Goal: Check status: Check status

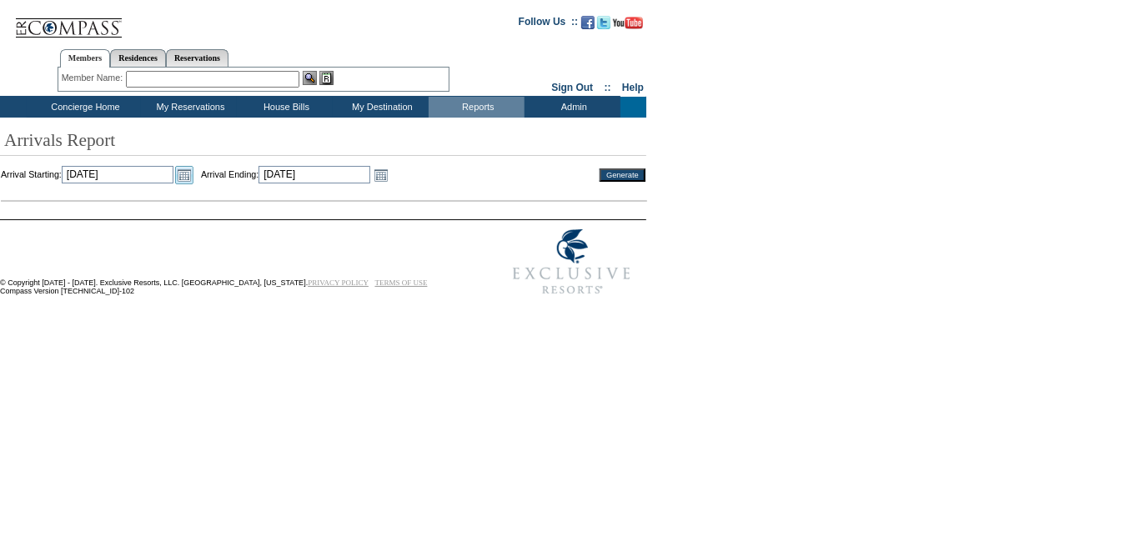
click at [194, 177] on link "Open the calendar popup." at bounding box center [184, 175] width 18 height 18
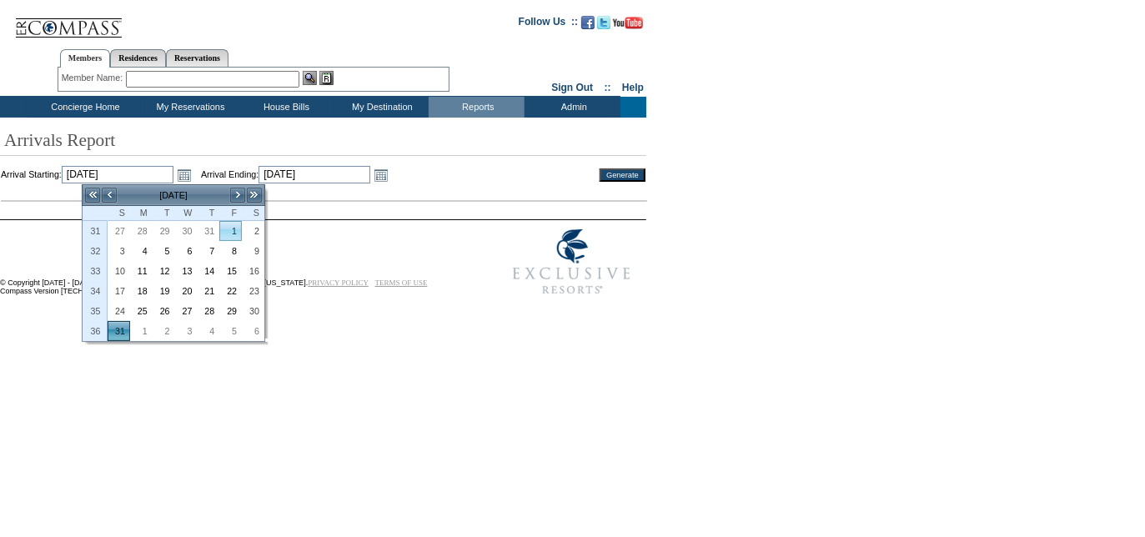
click at [229, 227] on link "1" at bounding box center [230, 231] width 21 height 18
type input "[DATE]"
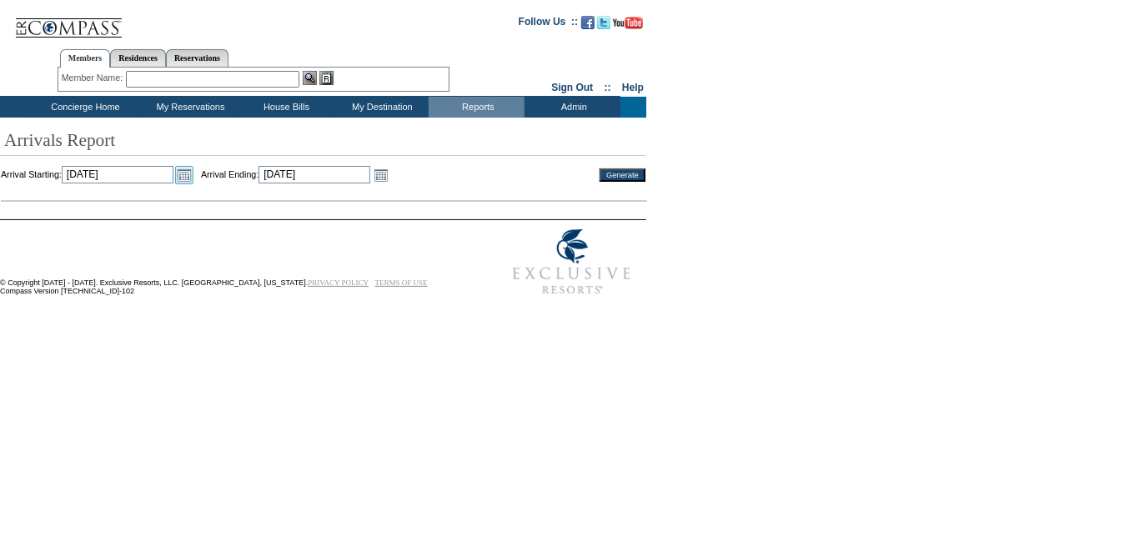
click at [194, 170] on link "Open the calendar popup." at bounding box center [184, 175] width 18 height 18
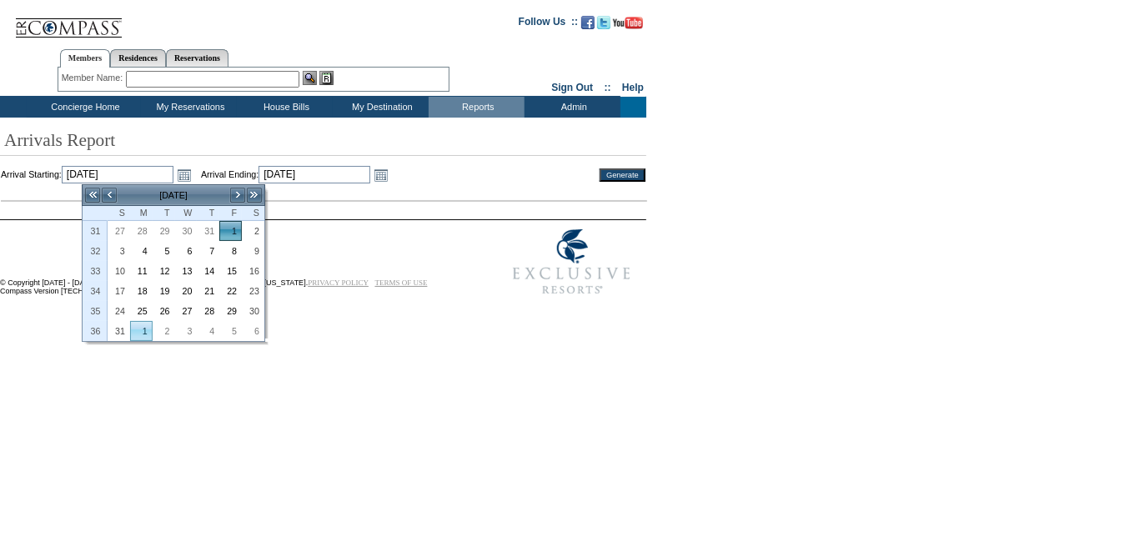
click at [145, 331] on link "1" at bounding box center [141, 331] width 21 height 18
type input "[DATE]"
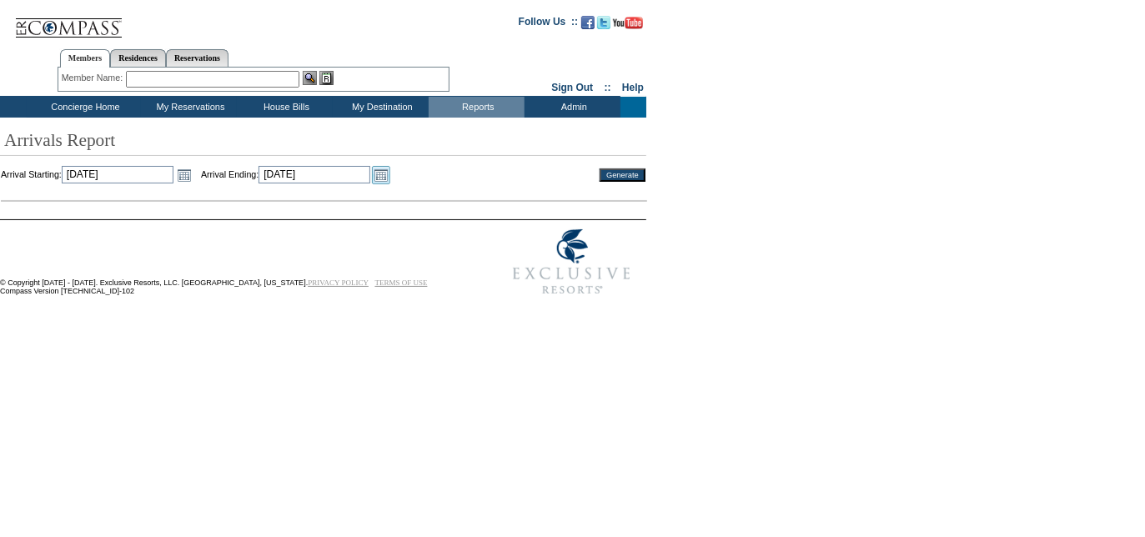
click at [390, 177] on link "Open the calendar popup." at bounding box center [381, 175] width 18 height 18
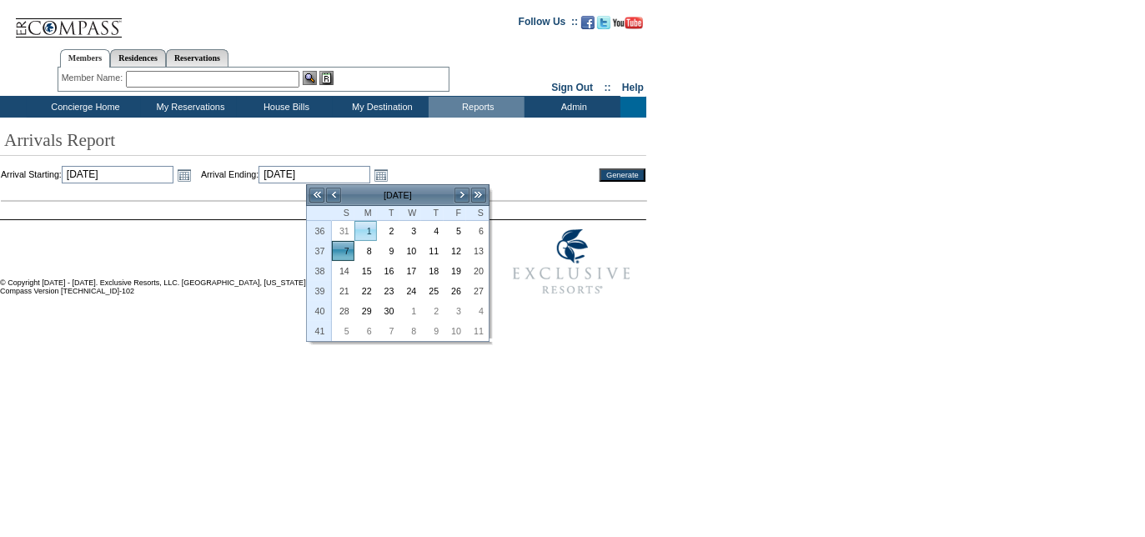
click at [370, 234] on link "1" at bounding box center [365, 231] width 21 height 18
type input "[DATE]"
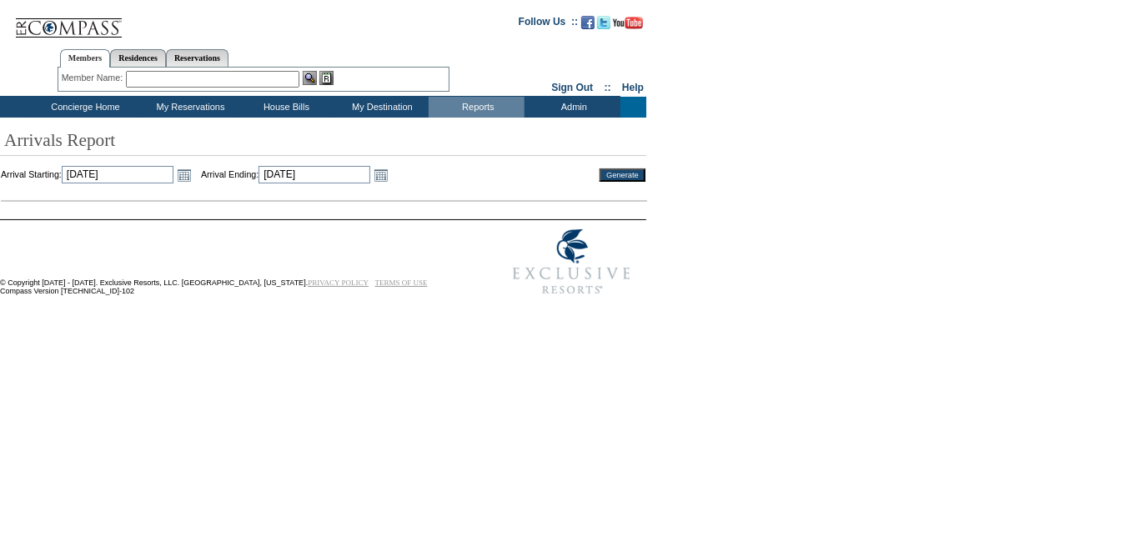
click at [621, 179] on input "Generate" at bounding box center [623, 175] width 46 height 13
